Goal: Complete application form: Complete application form

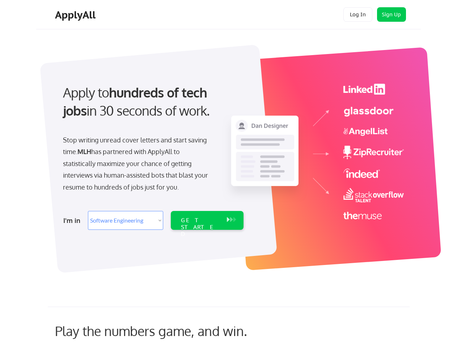
select select ""engineering""
click at [229, 174] on div "Apply to hundreds of tech jobs in 30 seconds of work. Stop writing unread cover…" at bounding box center [152, 154] width 202 height 157
click at [230, 159] on div "Apply to hundreds of tech jobs in 30 seconds of work. Stop writing unread cover…" at bounding box center [152, 154] width 202 height 157
click at [152, 154] on div "Stop writing unread cover letters and start saving time. MLH has partnered with…" at bounding box center [137, 163] width 149 height 59
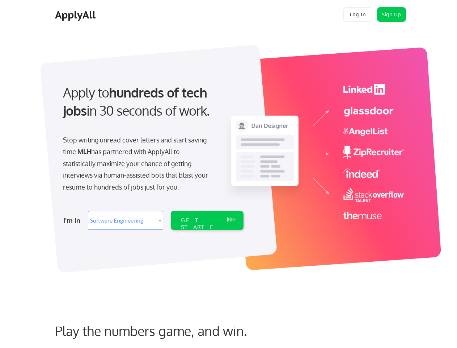
click at [152, 108] on div "Apply to hundreds of tech jobs in 30 seconds of work." at bounding box center [152, 101] width 178 height 37
click at [137, 163] on div "Stop writing unread cover letters and start saving time. MLH has partnered with…" at bounding box center [137, 163] width 149 height 59
click at [152, 220] on select "Select Role Software Engineering Product Management Customer Success Sales UI/U…" at bounding box center [125, 220] width 75 height 19
click at [74, 220] on div "I'm in" at bounding box center [73, 220] width 20 height 12
click at [126, 220] on select "Select Role Software Engineering Product Management Customer Success Sales UI/U…" at bounding box center [125, 220] width 75 height 19
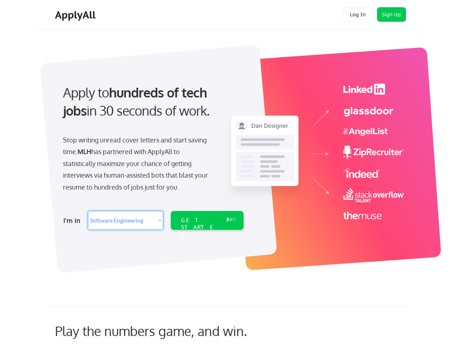
click at [207, 220] on div "GET STARTED" at bounding box center [200, 227] width 39 height 21
click at [200, 220] on div "GET STARTED" at bounding box center [200, 227] width 39 height 21
